Goal: Task Accomplishment & Management: Complete application form

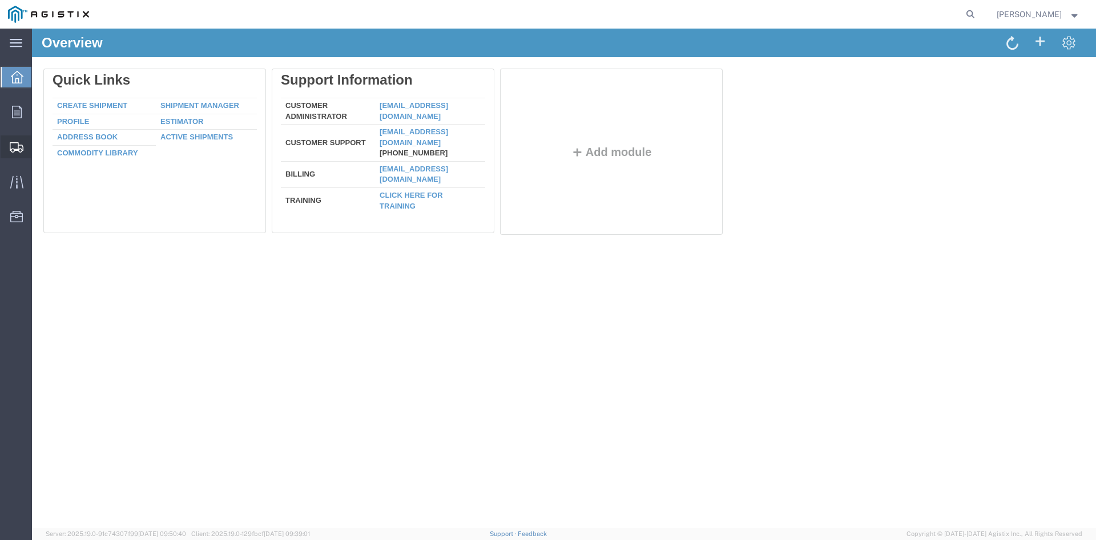
click at [0, 0] on span "Create from Template" at bounding box center [0, 0] width 0 height 0
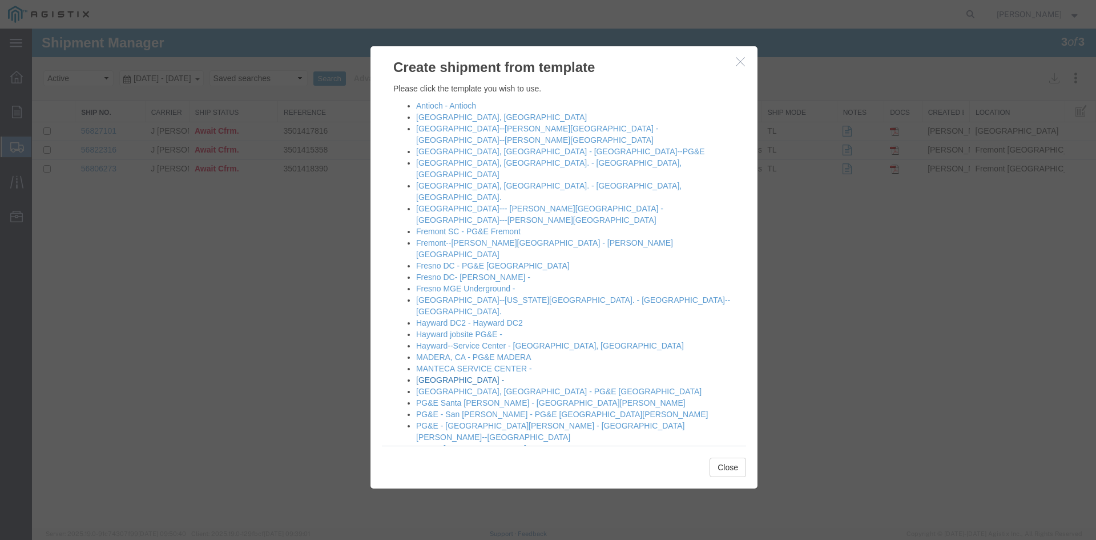
click at [429, 375] on link "[GEOGRAPHIC_DATA] -" at bounding box center [460, 379] width 88 height 9
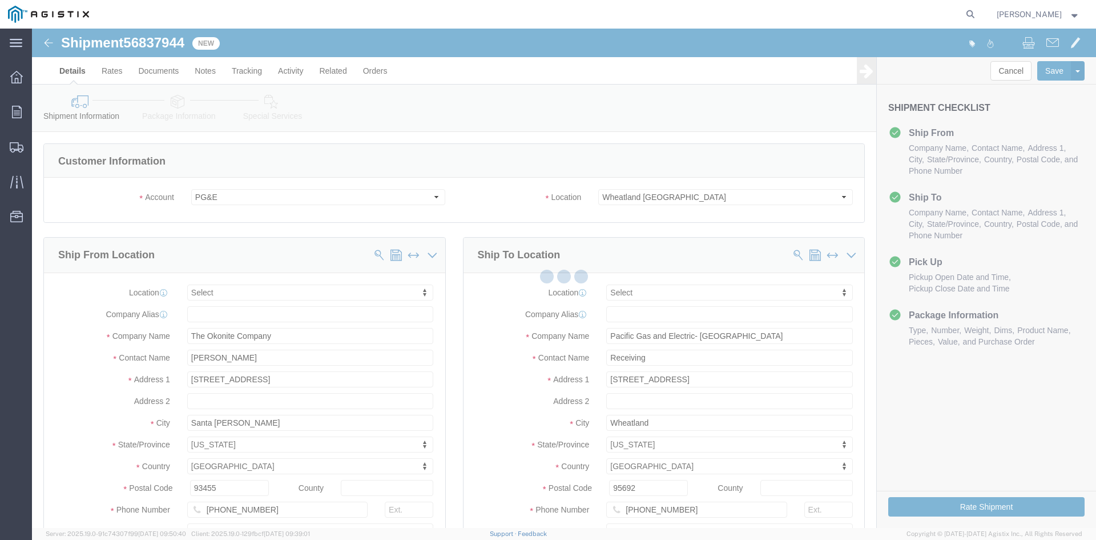
select select
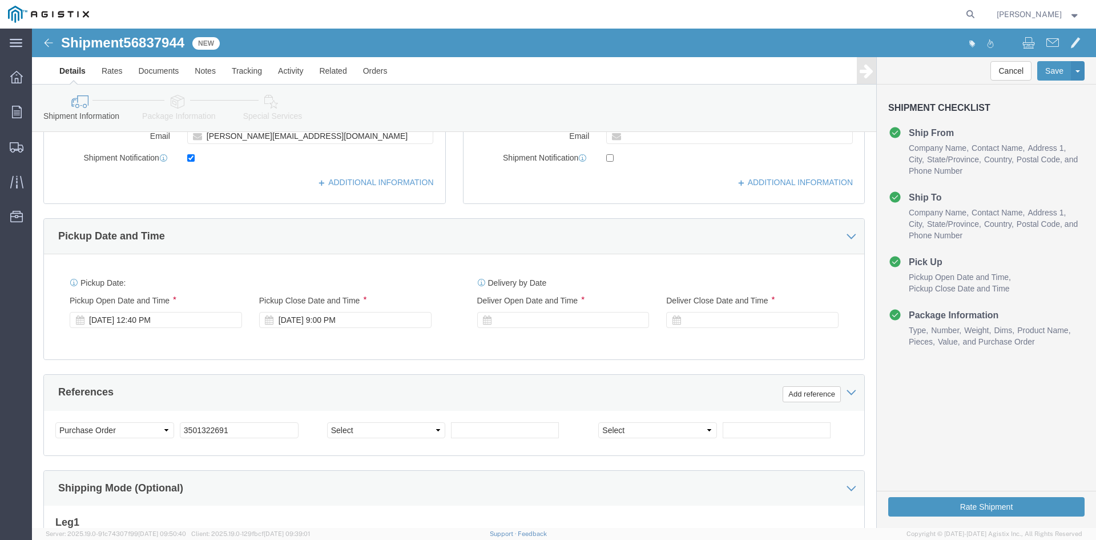
scroll to position [400, 0]
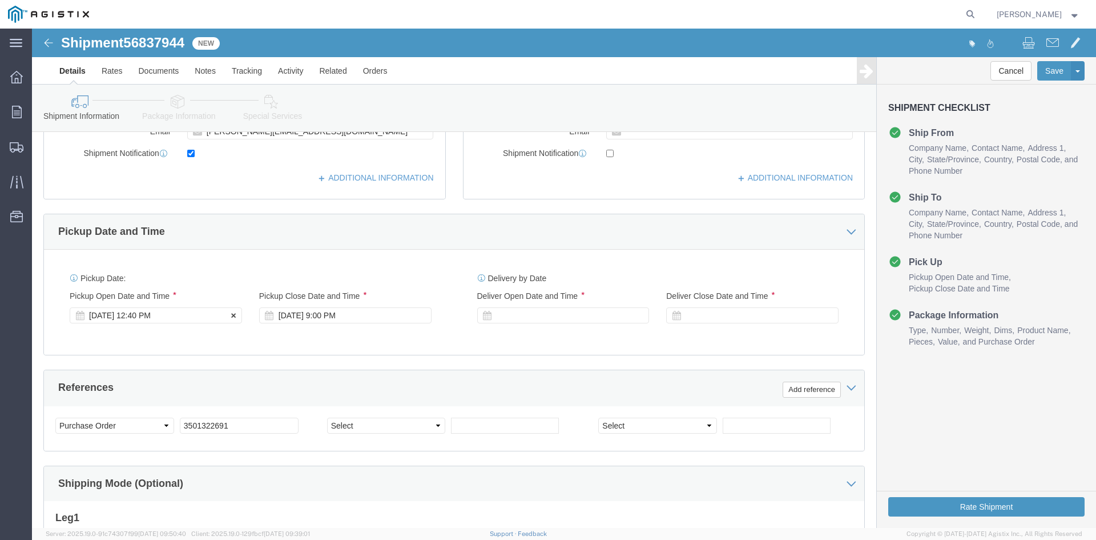
click div "[DATE] 12:40 PM"
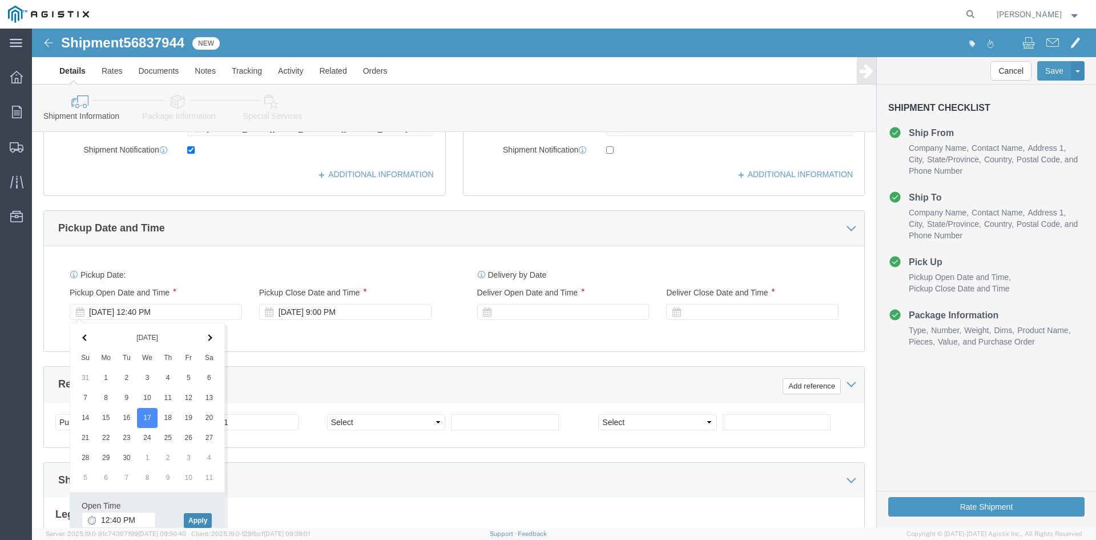
click button "Apply"
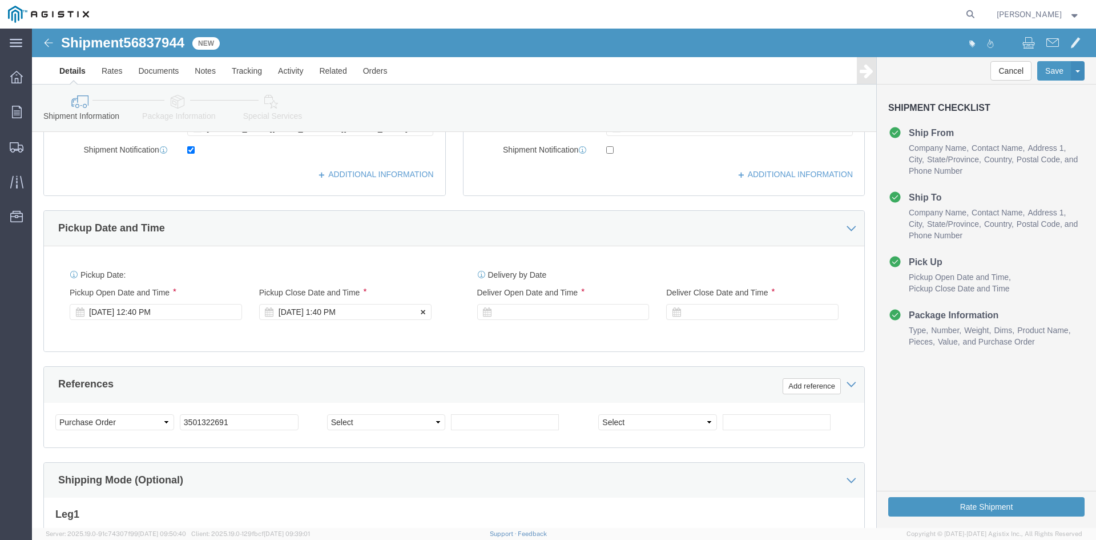
click div "[DATE] 1:40 PM"
click button "Apply"
click div
click button "Apply"
click div
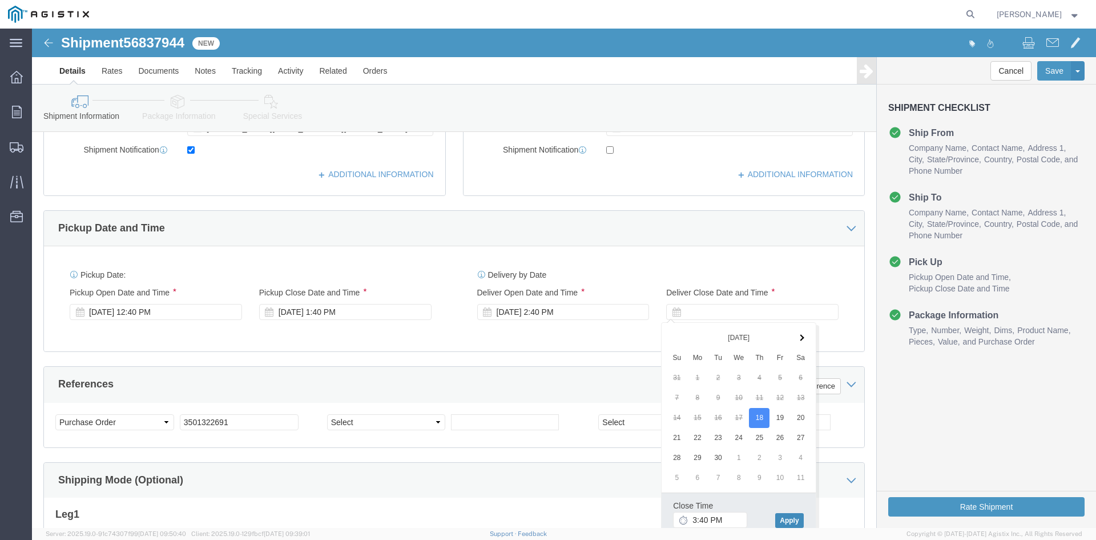
click button "Apply"
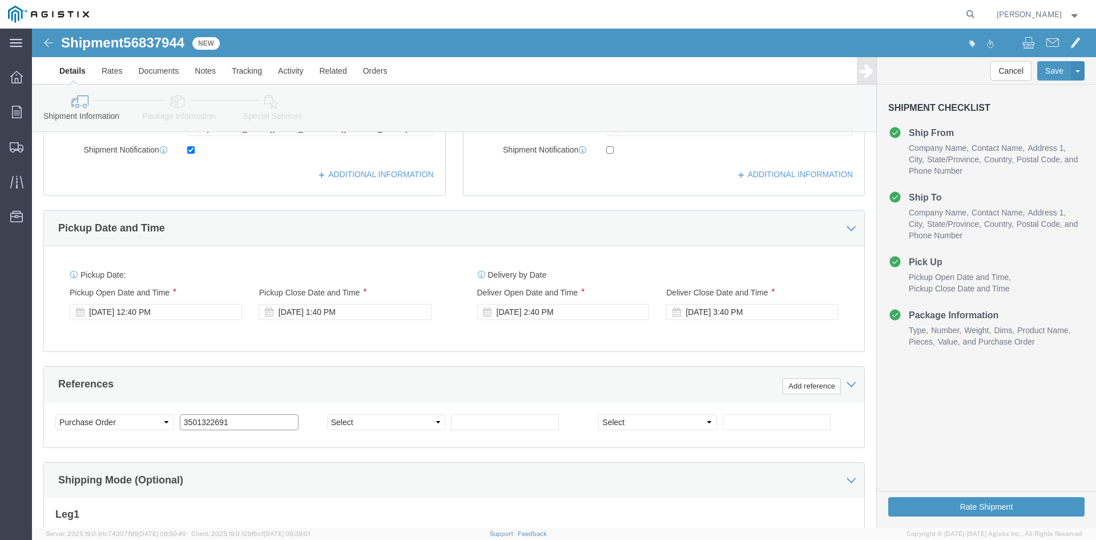
click input "3501322691"
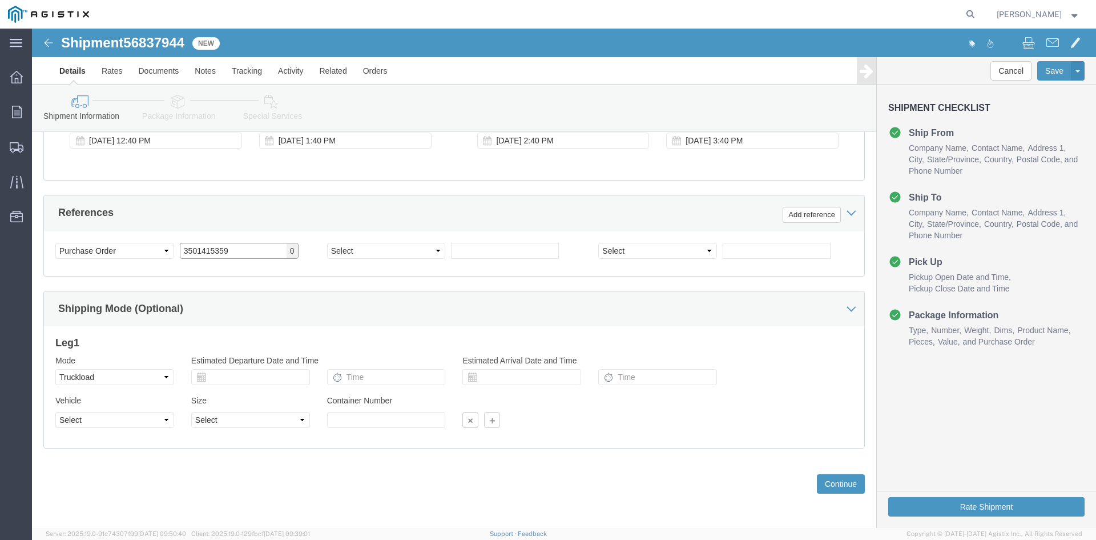
scroll to position [575, 0]
type input "3501415359"
click button "Continue"
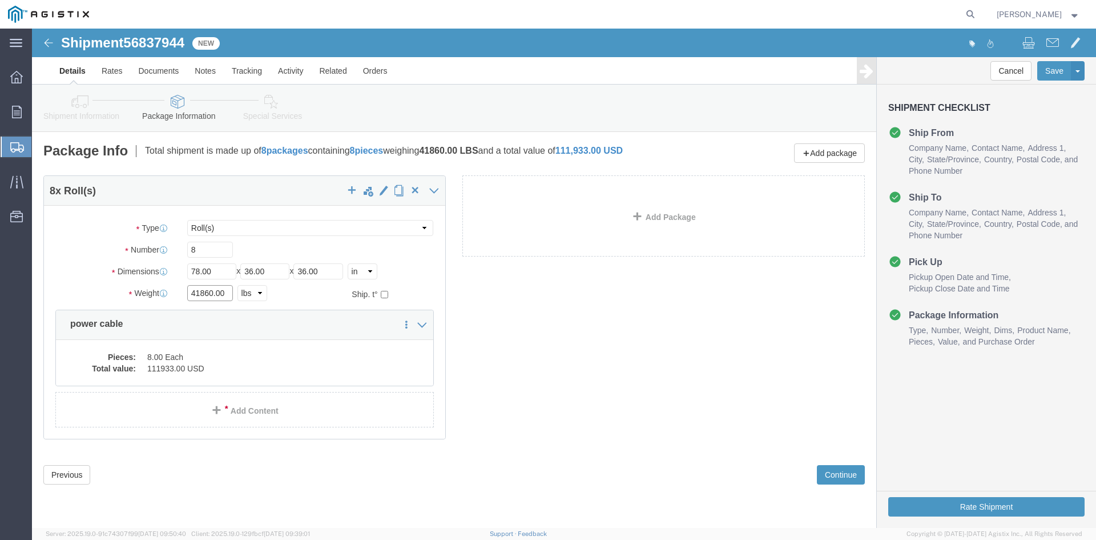
click input "41860.00"
type input "4"
type input "41820"
click dd "8.00 Each"
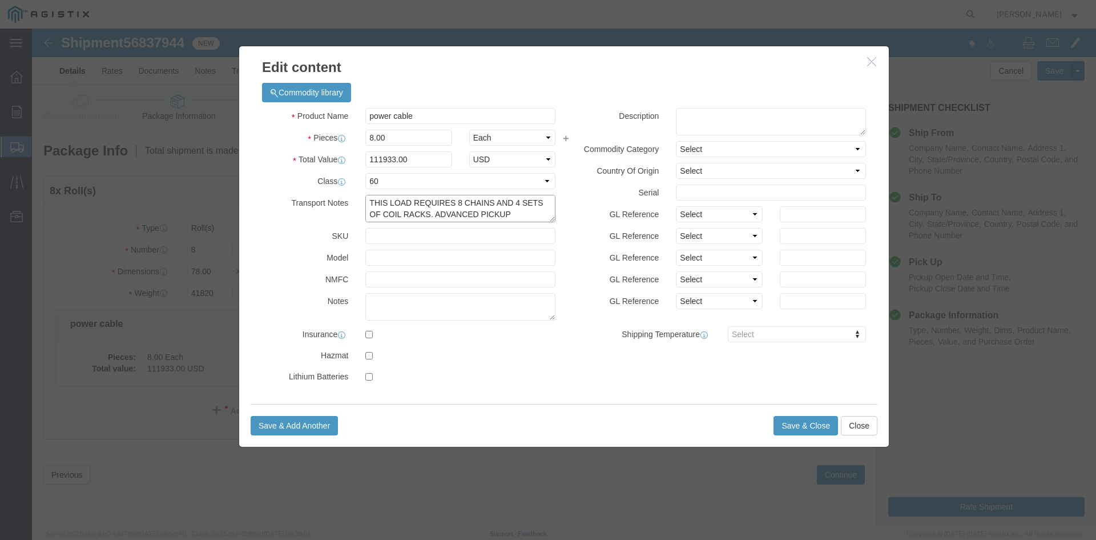
scroll to position [11, 0]
drag, startPoint x: 371, startPoint y: 175, endPoint x: 507, endPoint y: 187, distance: 136.9
click textarea "THIS LOAD REQUIRES 8 CHAINS AND 4 SETS OF COIL RACKS. ADVANCED PICKUP NOTIFICAT…"
click textarea
paste textarea "THIS LOAD REQUIRES 8 CHAINS AND 4 SETS OF COIL RACKS. ADVANCED PICKUP NOTIFICAT…"
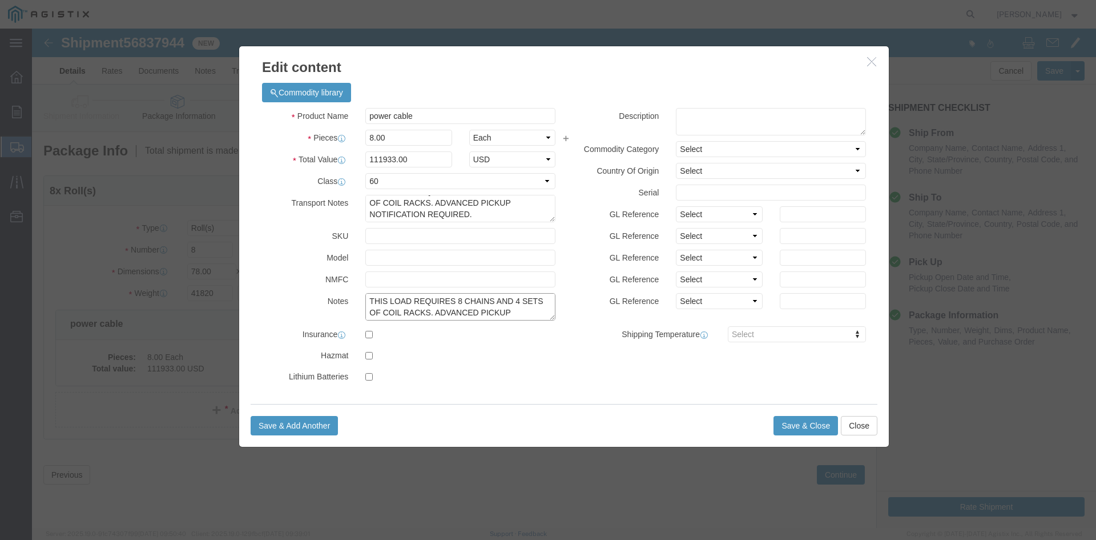
scroll to position [9, 0]
type textarea "THIS LOAD REQUIRES 8 CHAINS AND 4 SETS OF COIL RACKS. ADVANCED PICKUP NOTIFICAT…"
click input "111933.00"
type input "1"
type input "144409"
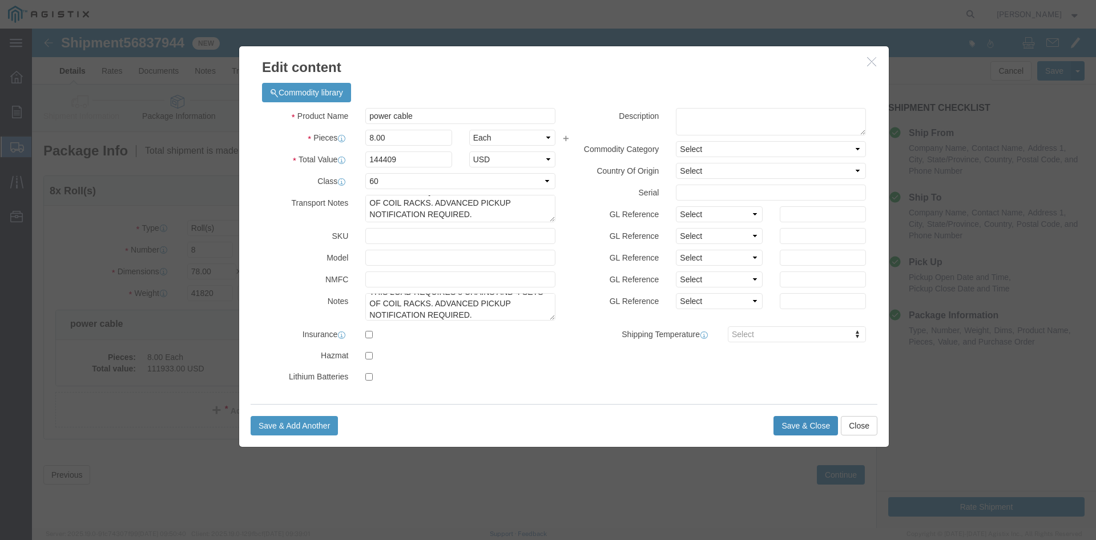
click button "Save & Close"
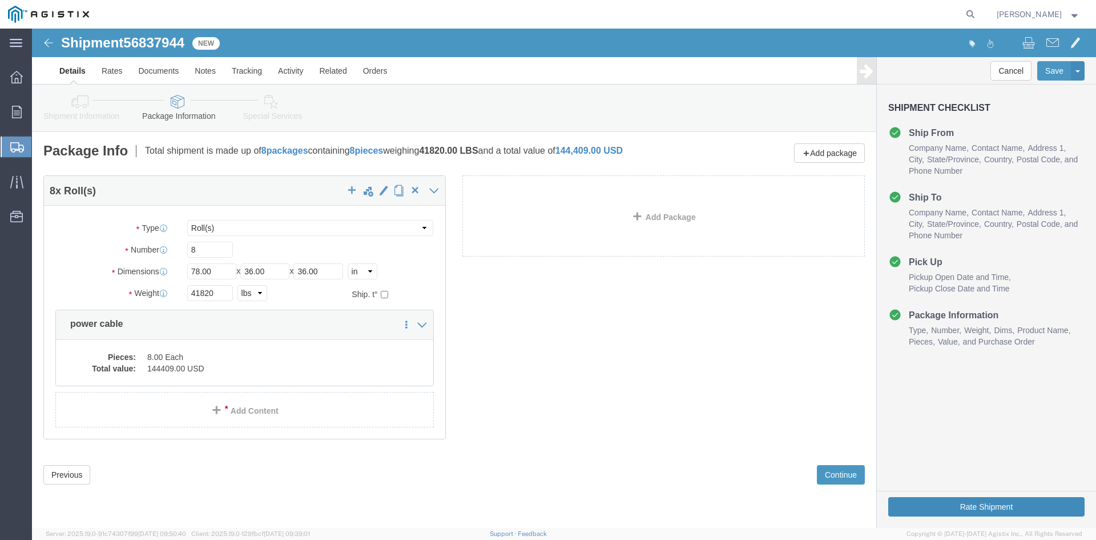
click button "Rate Shipment"
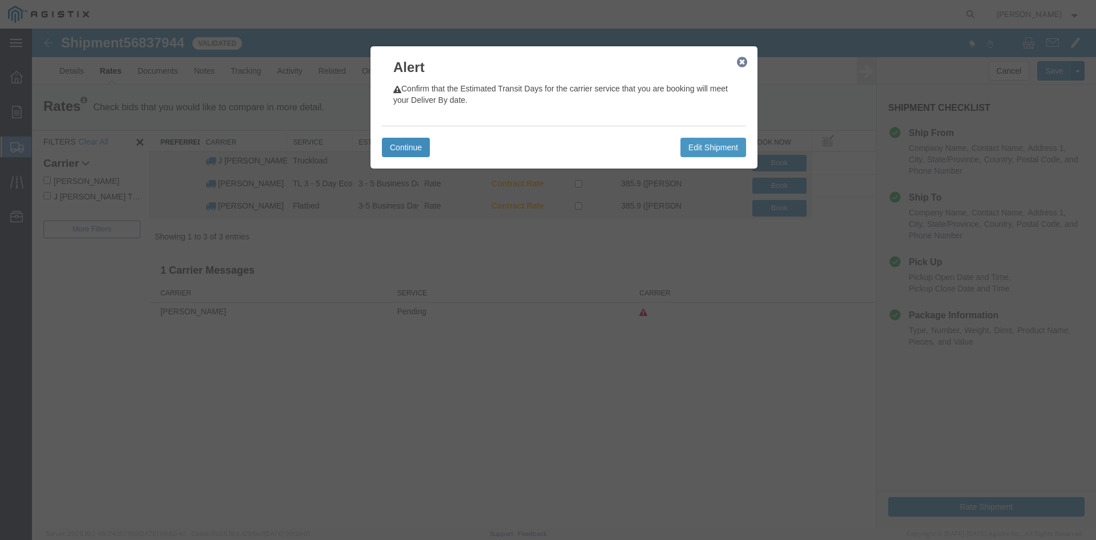
click at [398, 146] on button "Continue" at bounding box center [406, 147] width 48 height 19
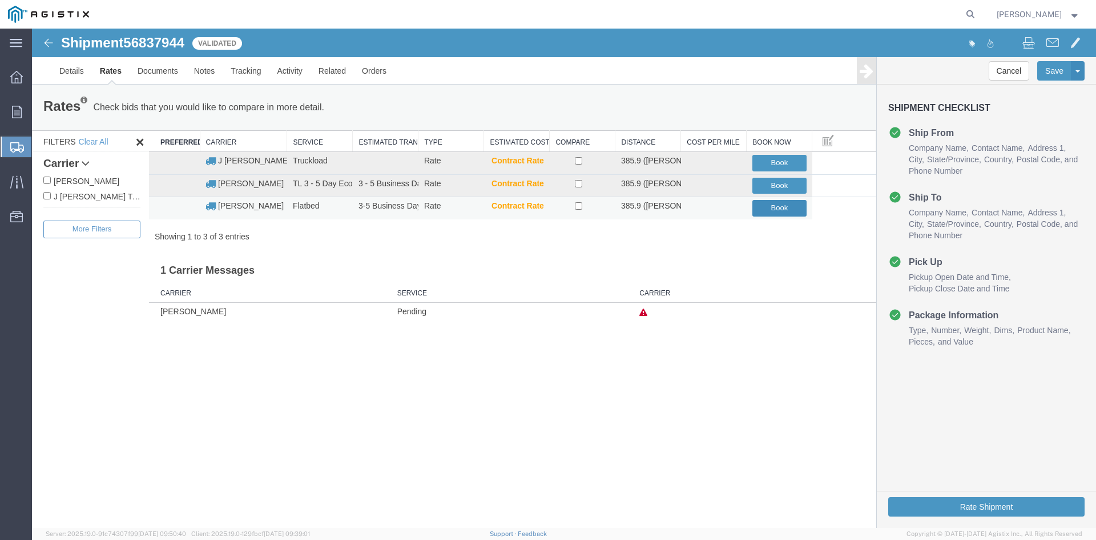
click at [783, 208] on button "Book" at bounding box center [780, 208] width 54 height 17
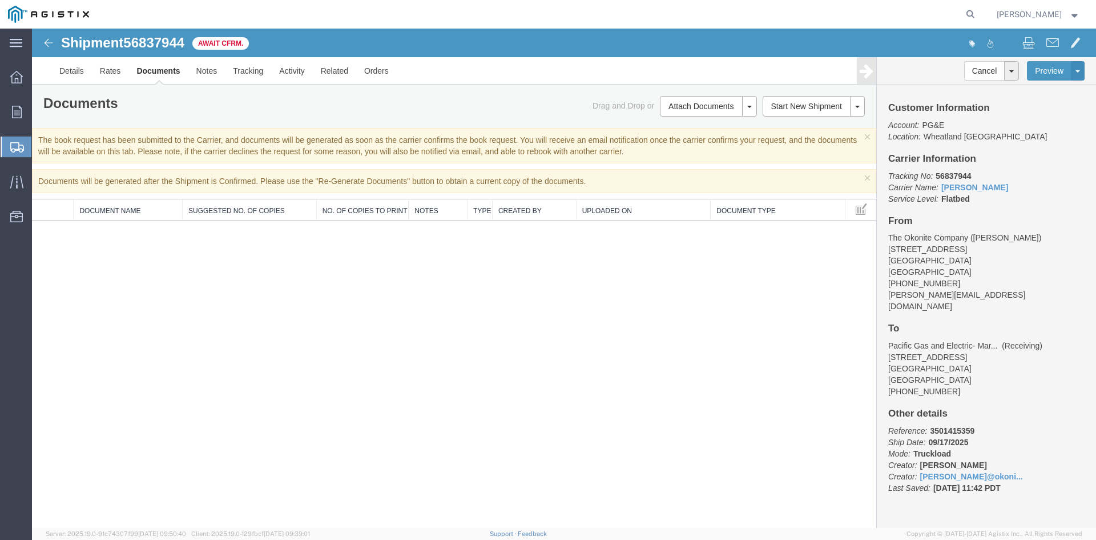
click at [0, 0] on span "Create from Template" at bounding box center [0, 0] width 0 height 0
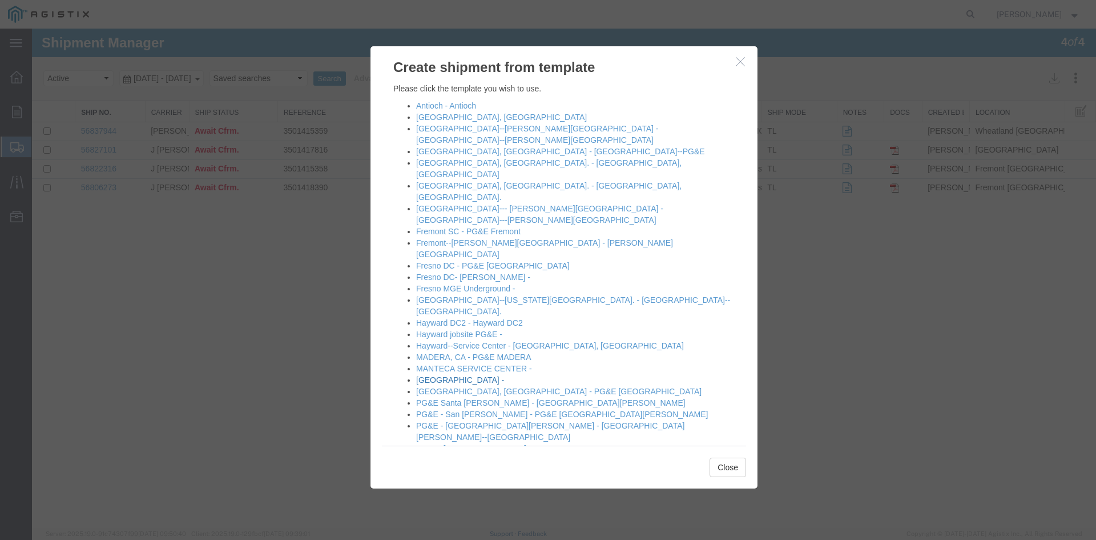
click at [434, 375] on link "[GEOGRAPHIC_DATA] -" at bounding box center [460, 379] width 88 height 9
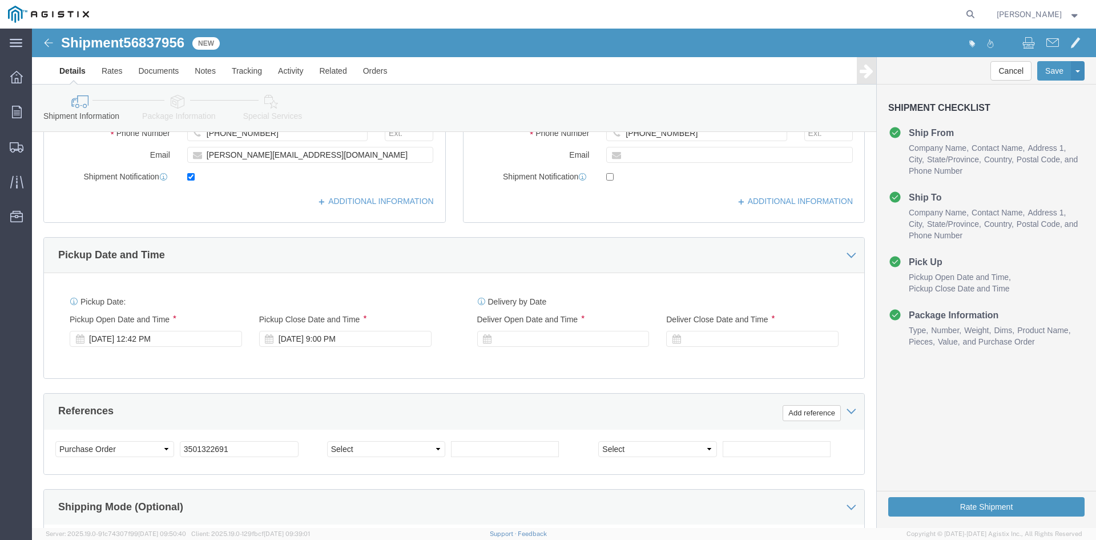
scroll to position [400, 0]
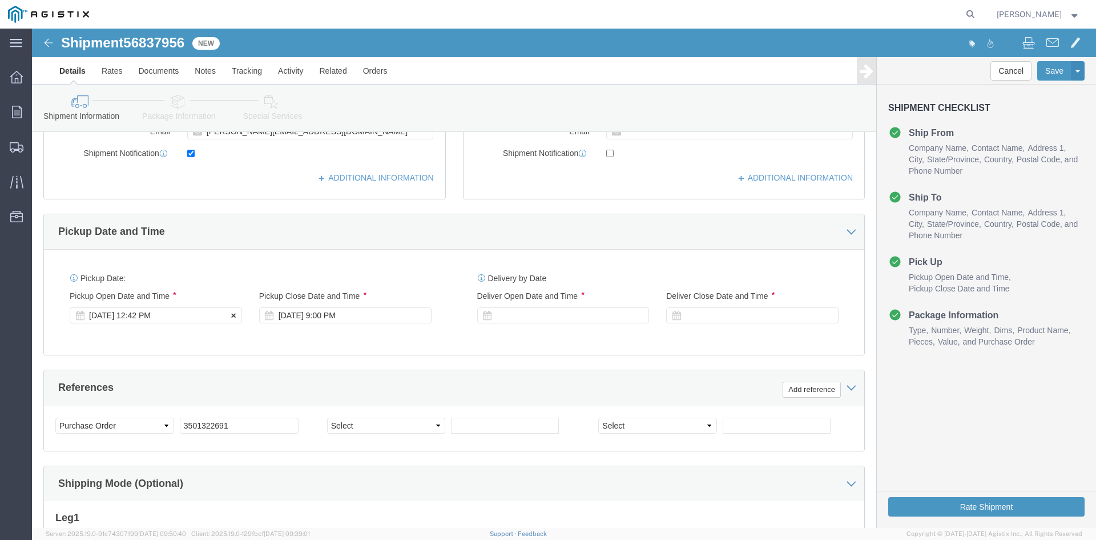
click div "[DATE] 12:42 PM"
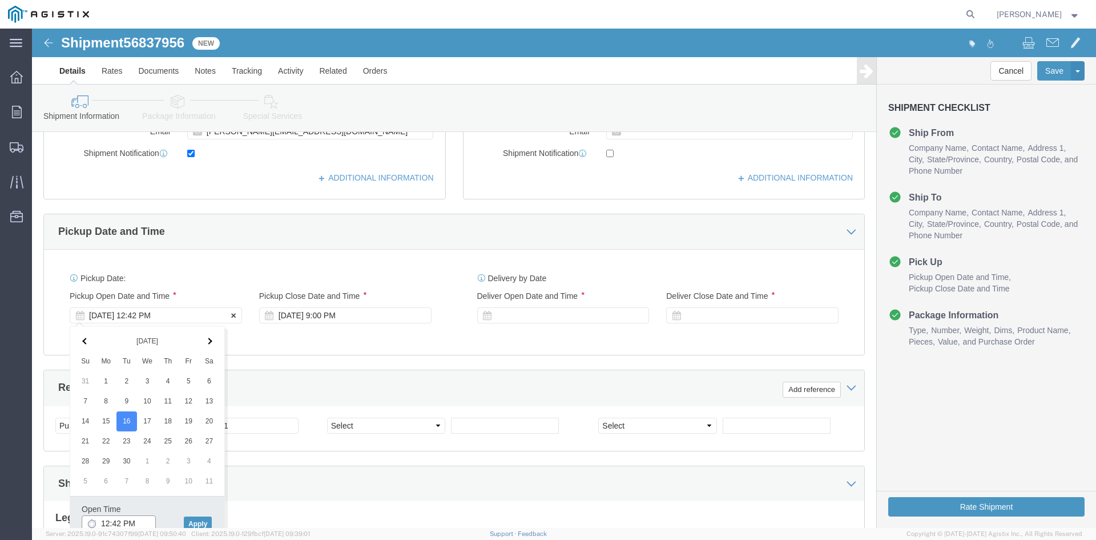
scroll to position [403, 0]
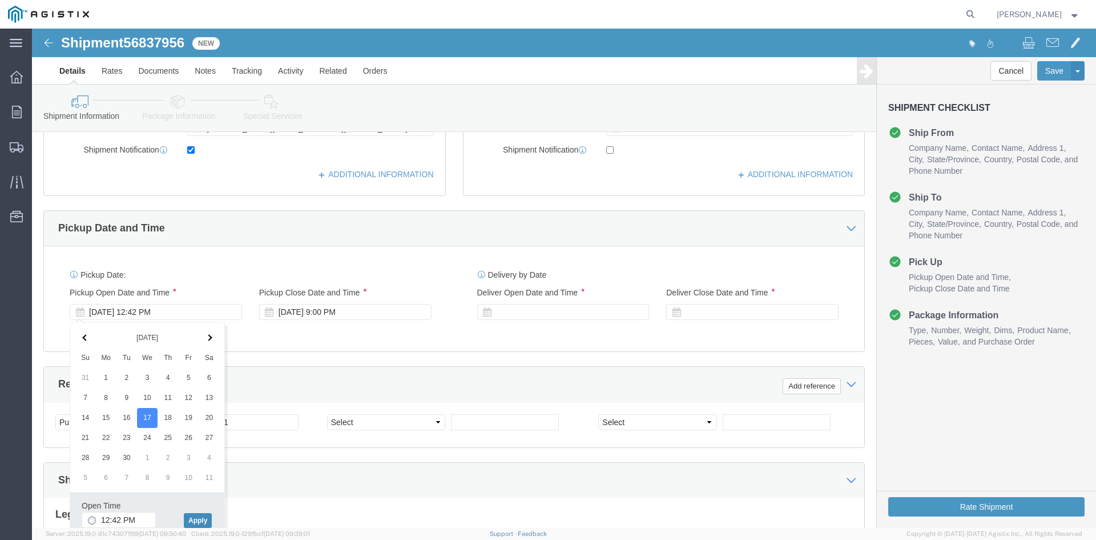
click button "Apply"
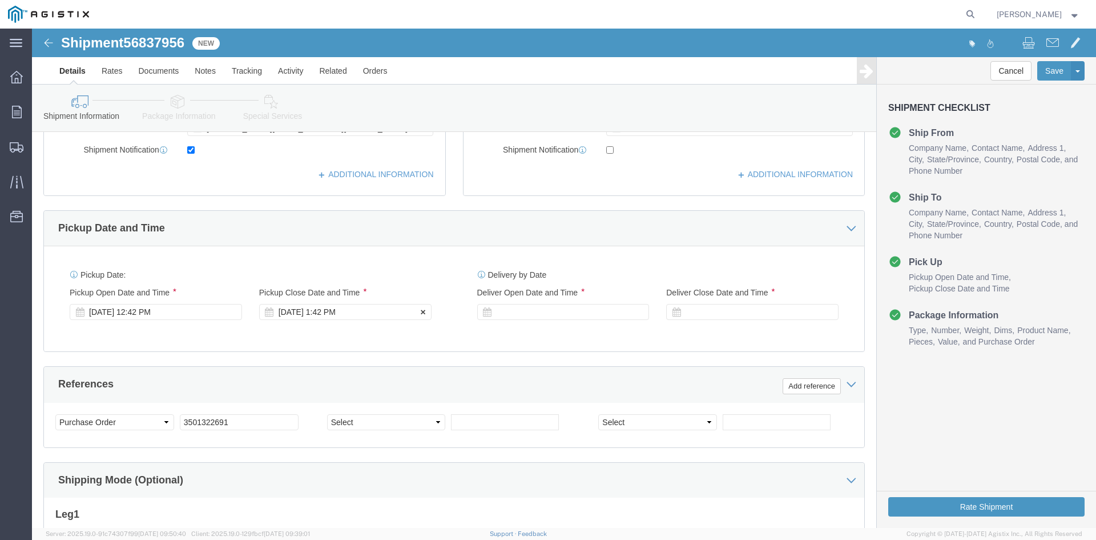
click div "[DATE] 1:42 PM"
click button "Apply"
click div
click button "Apply"
click div
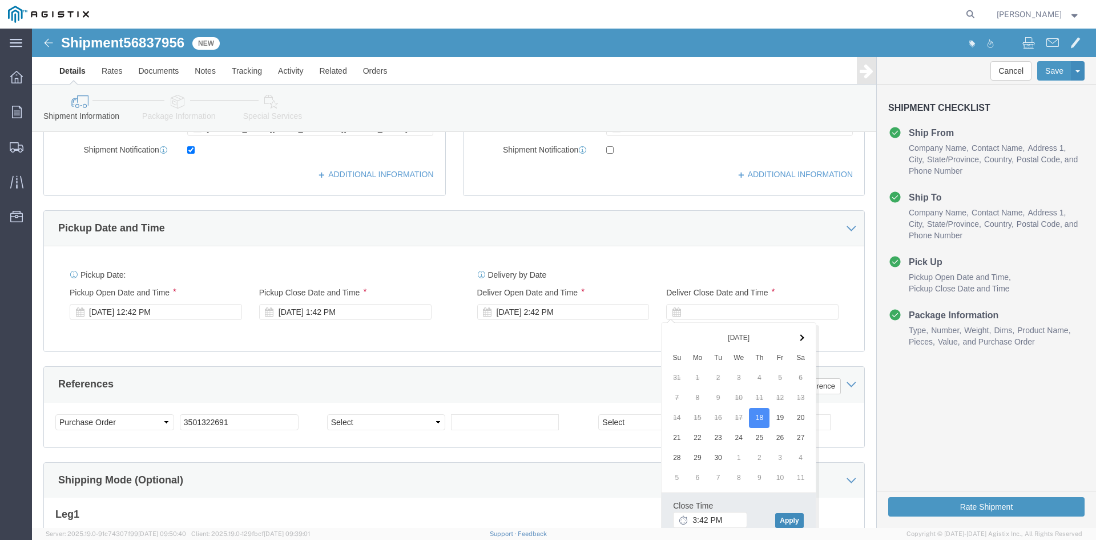
click button "Apply"
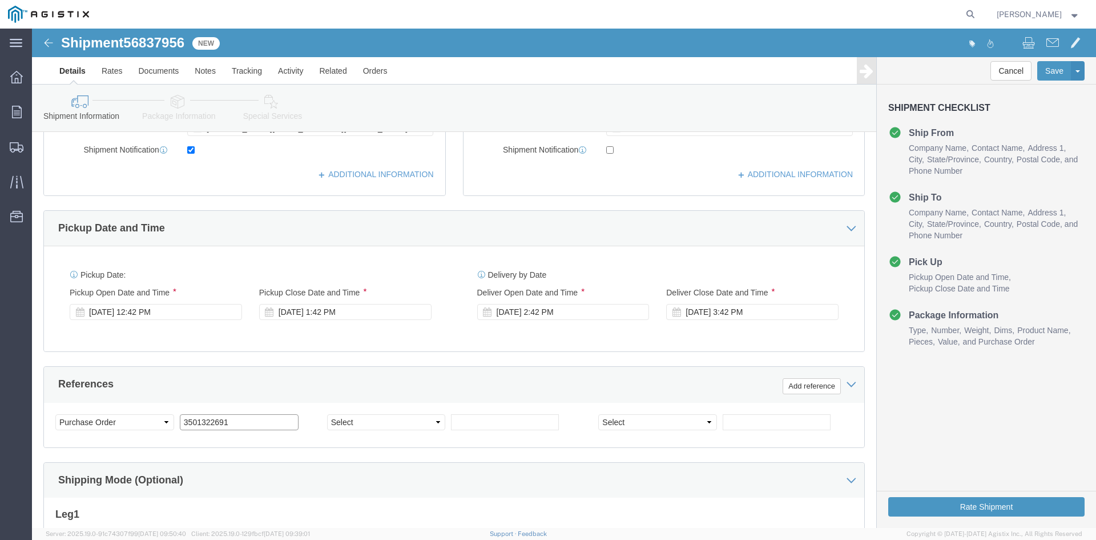
click input "3501322691"
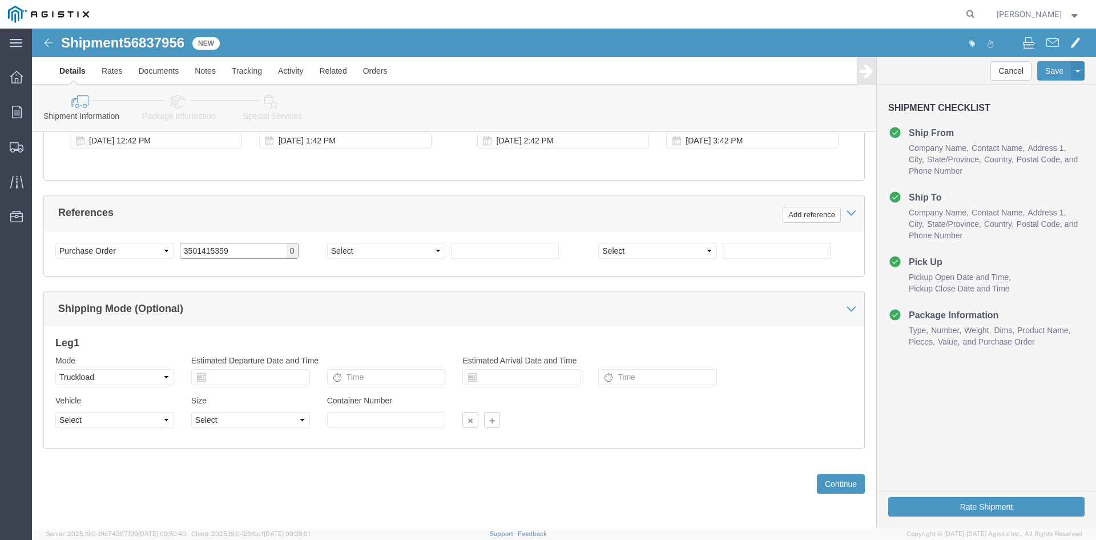
scroll to position [575, 0]
type input "3501415359"
click button "Continue"
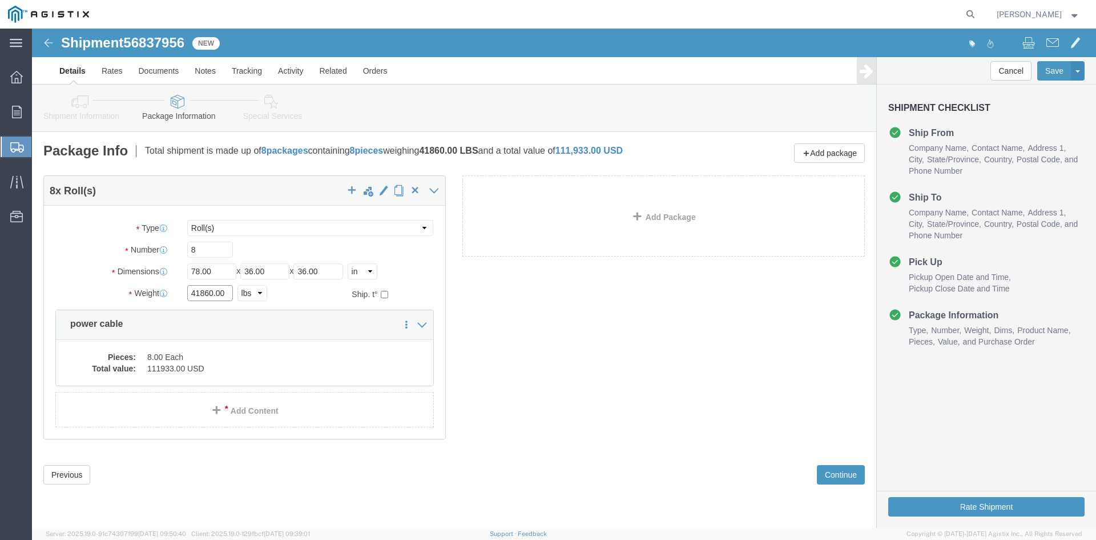
click input "41860.00"
type input "4"
type input "41450"
click dd "8.00 Each"
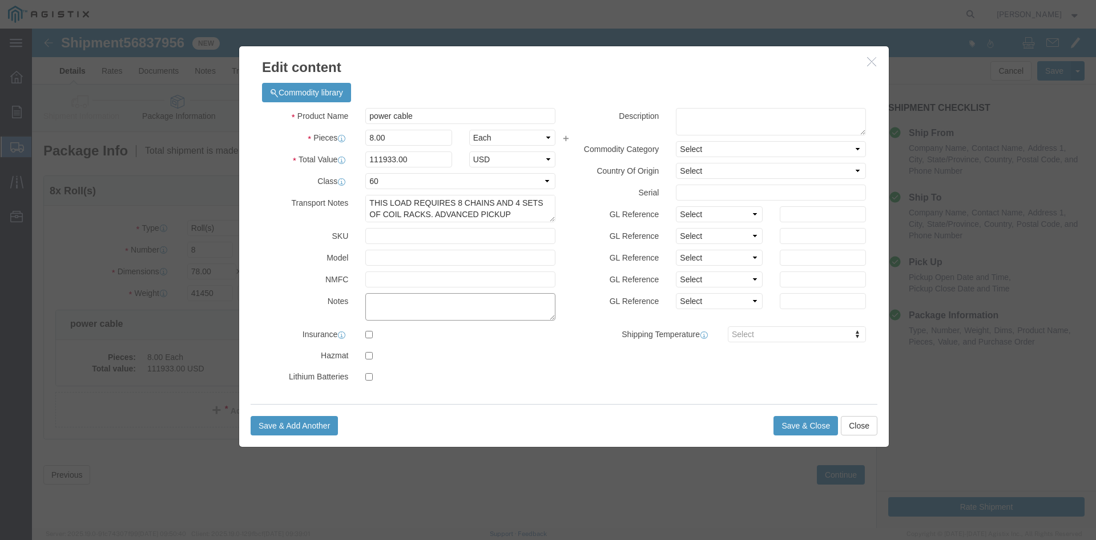
paste textarea "THIS LOAD REQUIRES 8 CHAINS AND 4 SETS OF COIL RACKS. ADVANCED PICKUP NOTIFICAT…"
type textarea "THIS LOAD REQUIRES 8 CHAINS AND 4 SETS OF COIL RACKS. ADVANCED PICKUP NOTIFICAT…"
click input "111933.00"
type input "1"
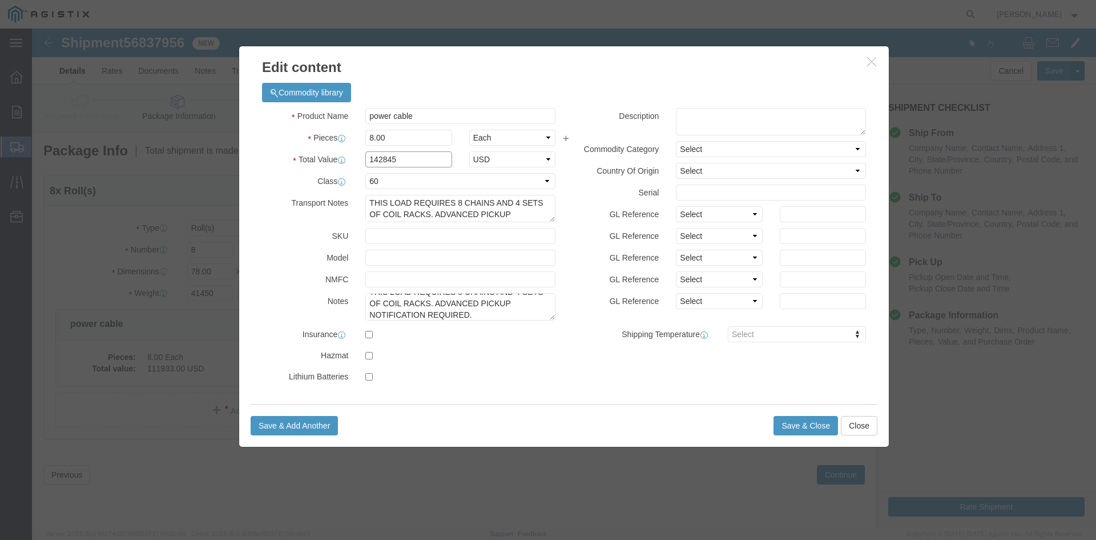
type input "142845"
click input "text"
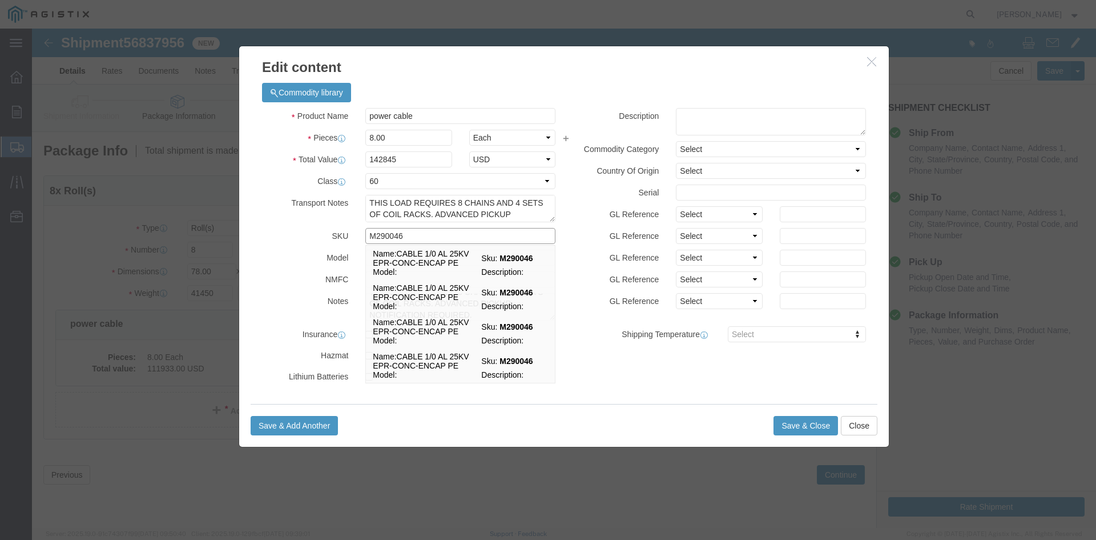
type input "M290046"
click div "Save & Add Another Save & Close Close"
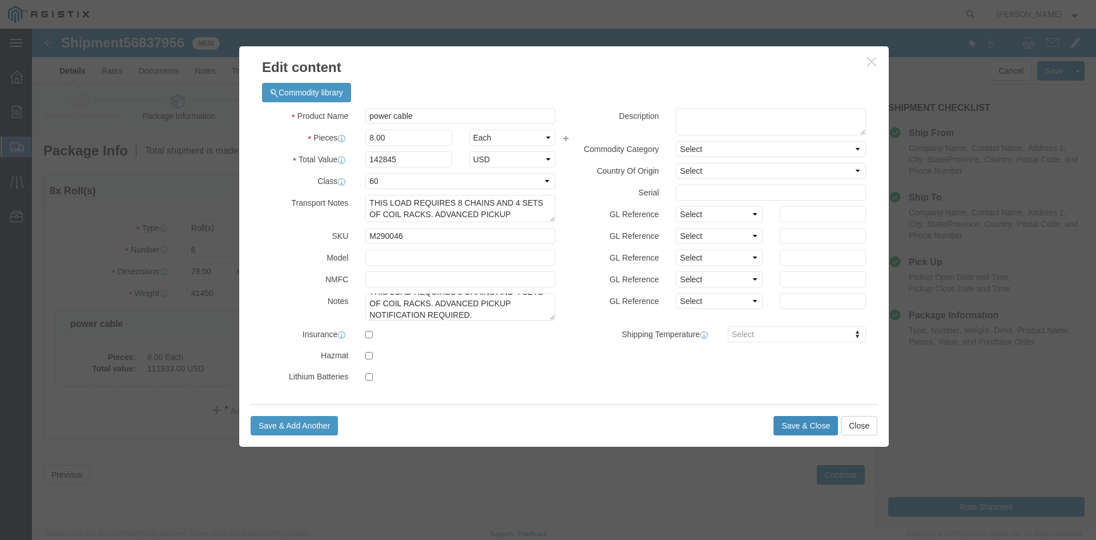
click button "Save & Close"
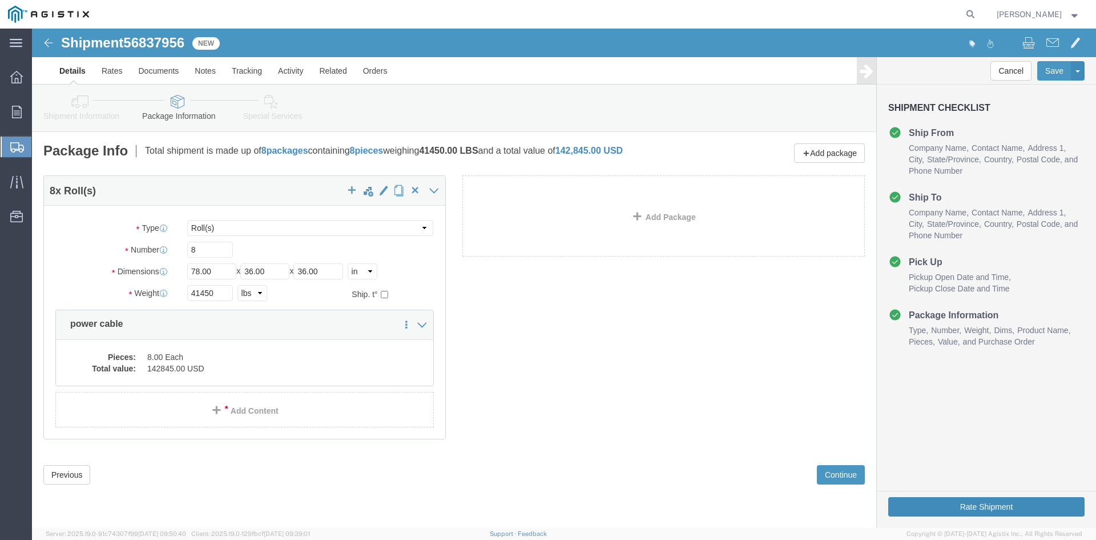
click button "Rate Shipment"
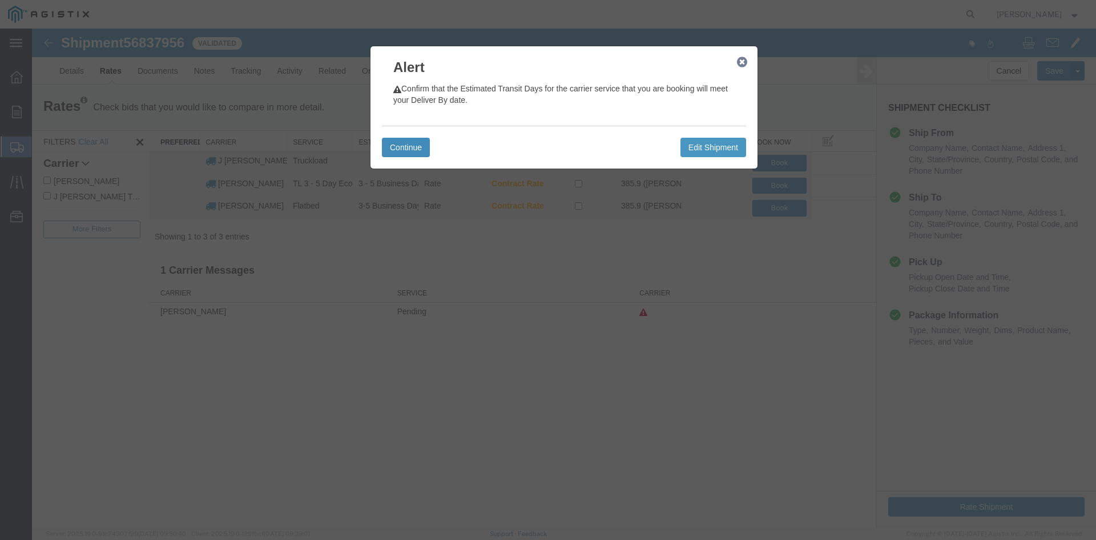
click at [396, 147] on button "Continue" at bounding box center [406, 147] width 48 height 19
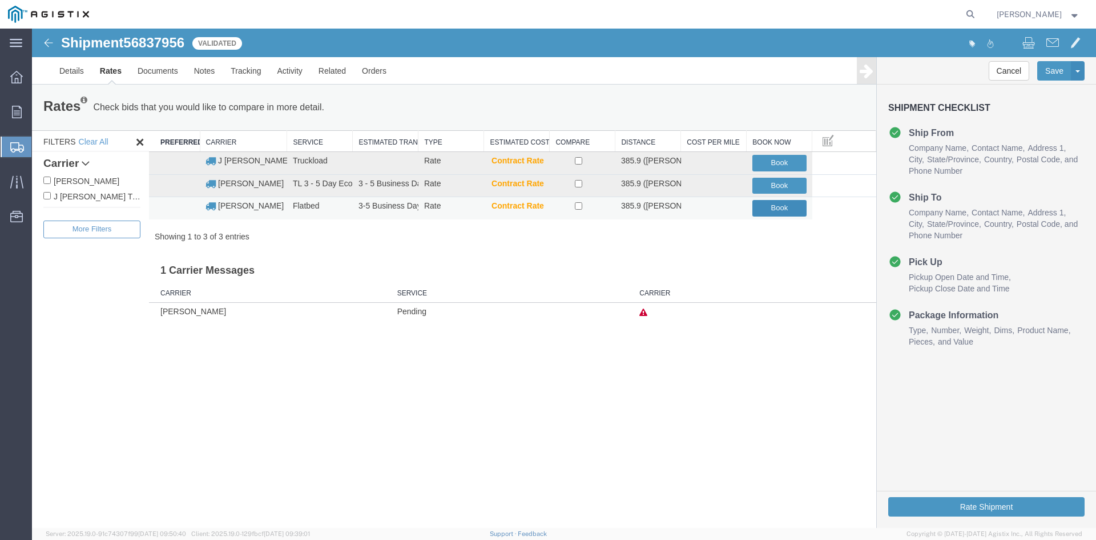
click at [781, 206] on button "Book" at bounding box center [780, 208] width 54 height 17
